Goal: Contribute content

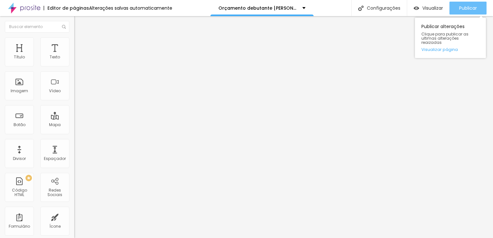
click at [472, 7] on span "Publicar" at bounding box center [468, 7] width 18 height 5
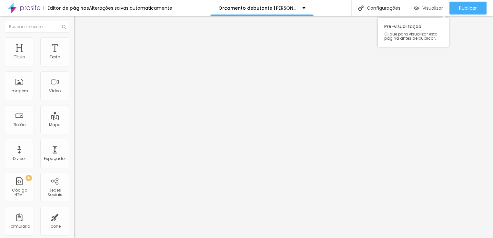
click at [433, 8] on span "Visualizar" at bounding box center [433, 7] width 21 height 5
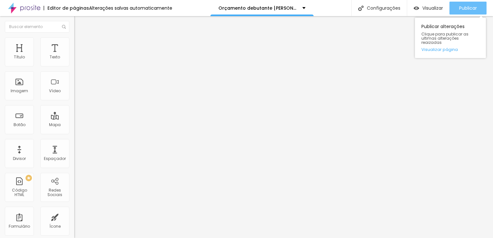
click at [475, 6] on span "Publicar" at bounding box center [468, 7] width 18 height 5
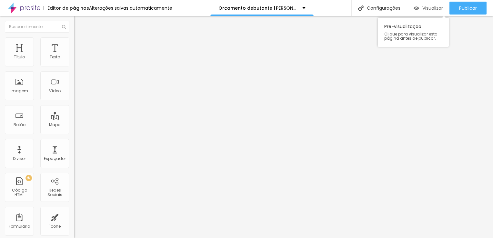
click at [430, 8] on span "Visualizar" at bounding box center [433, 7] width 21 height 5
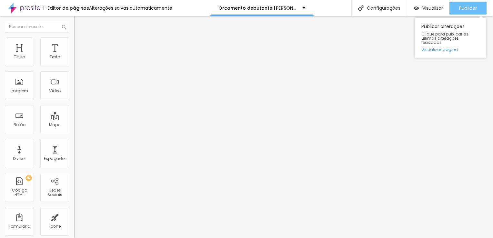
click at [461, 6] on span "Publicar" at bounding box center [468, 7] width 18 height 5
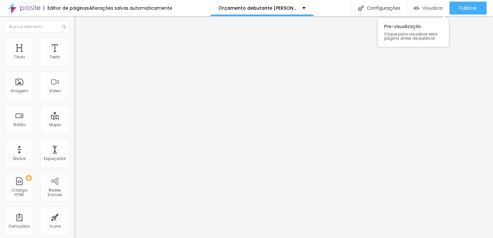
click at [432, 8] on span "Visualizar" at bounding box center [433, 7] width 21 height 5
drag, startPoint x: 17, startPoint y: 71, endPoint x: 70, endPoint y: 72, distance: 52.6
click at [74, 72] on div "URL do vídeo [URL][DOMAIN_NAME] Alinhamento Proporção 16:9 Wide Ultrawide 21:9 …" at bounding box center [111, 87] width 74 height 75
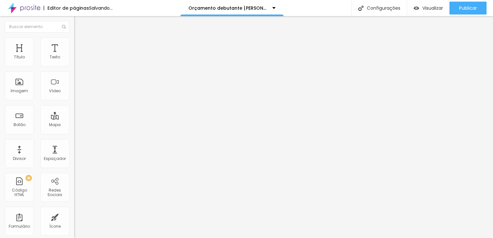
paste input "[URL][DOMAIN_NAME]"
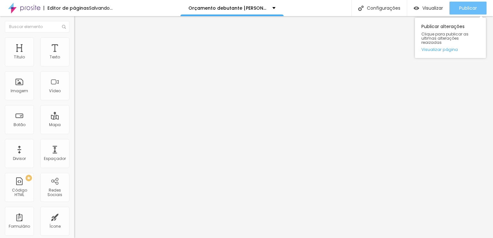
type input "[URL][DOMAIN_NAME]"
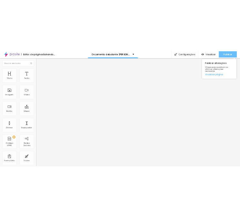
scroll to position [0, 0]
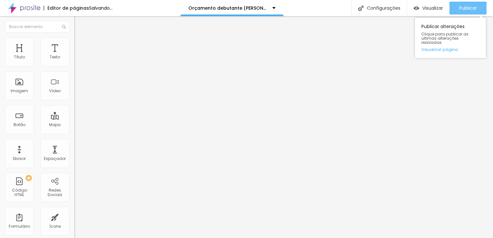
click at [472, 7] on span "Publicar" at bounding box center [468, 7] width 18 height 5
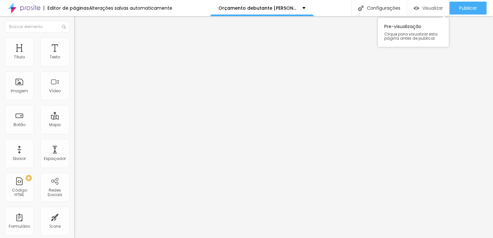
click at [435, 7] on span "Visualizar" at bounding box center [433, 7] width 21 height 5
